Goal: Task Accomplishment & Management: Manage account settings

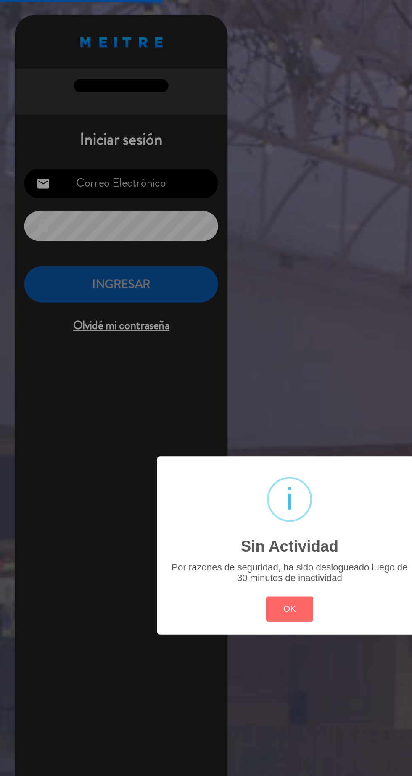
click at [209, 434] on button "OK" at bounding box center [206, 433] width 34 height 18
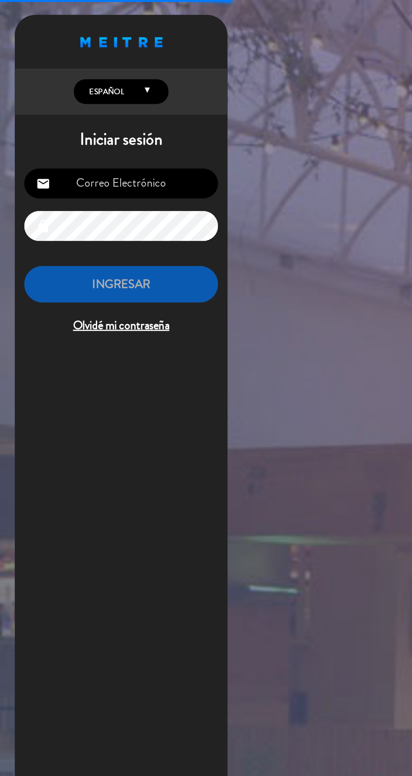
click at [96, 137] on input "email" at bounding box center [86, 130] width 138 height 21
type input "[EMAIL_ADDRESS][DOMAIN_NAME]"
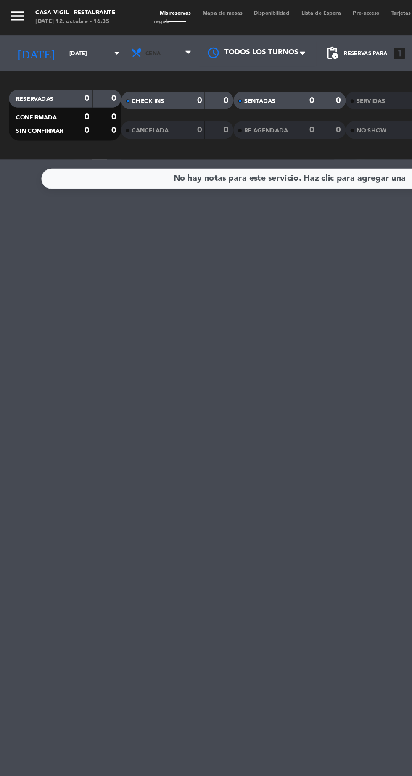
click at [131, 38] on span "Cena" at bounding box center [115, 38] width 50 height 19
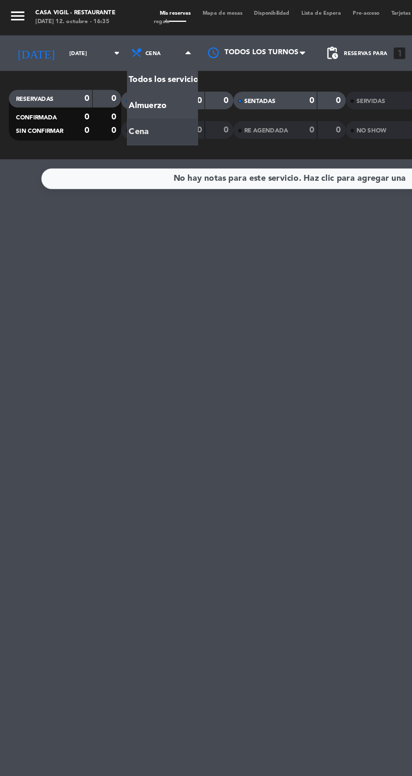
click at [103, 72] on div "menu Casa [PERSON_NAME] - Restaurante [DATE] 12. octubre - 16:35 Mis reservas M…" at bounding box center [206, 57] width 412 height 114
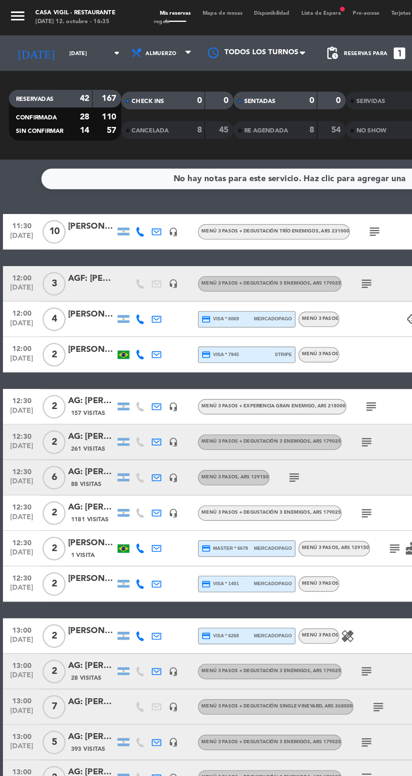
click at [61, 37] on input "[DATE]" at bounding box center [71, 38] width 53 height 13
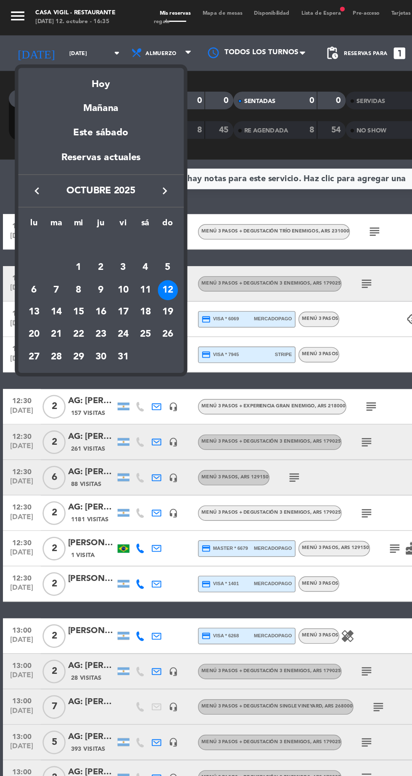
click at [26, 223] on div "13" at bounding box center [24, 222] width 14 height 14
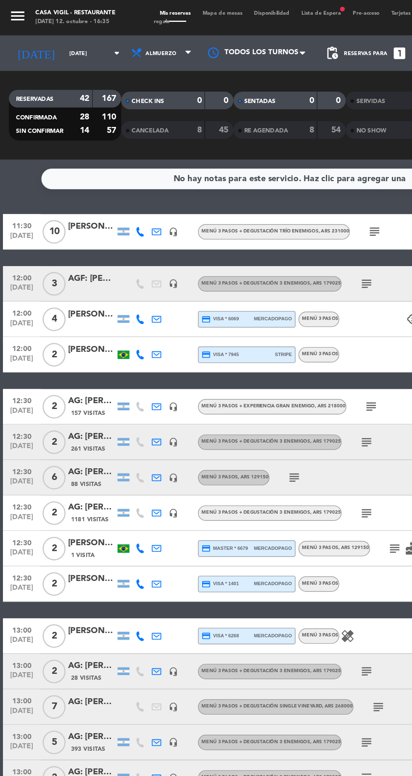
type input "[DATE]"
